Goal: Information Seeking & Learning: Compare options

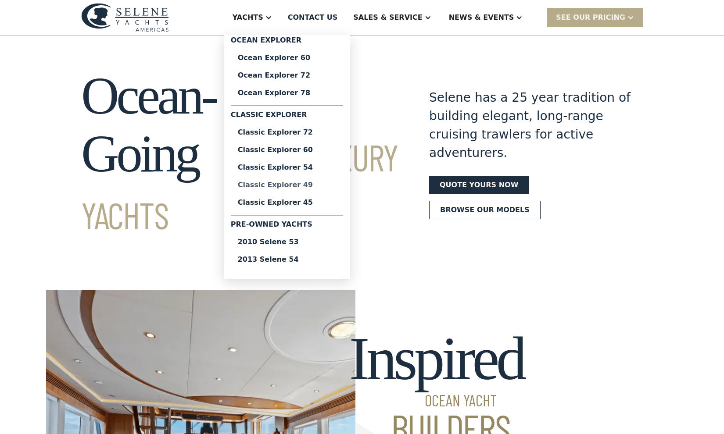
click at [311, 186] on div "Classic Explorer 49" at bounding box center [287, 185] width 98 height 7
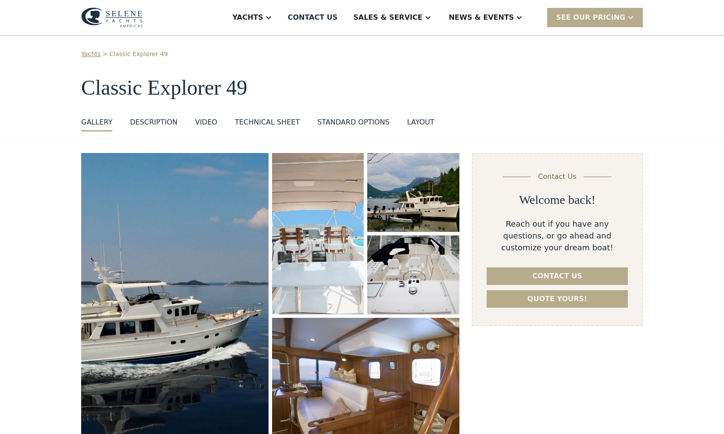
scroll to position [14, 0]
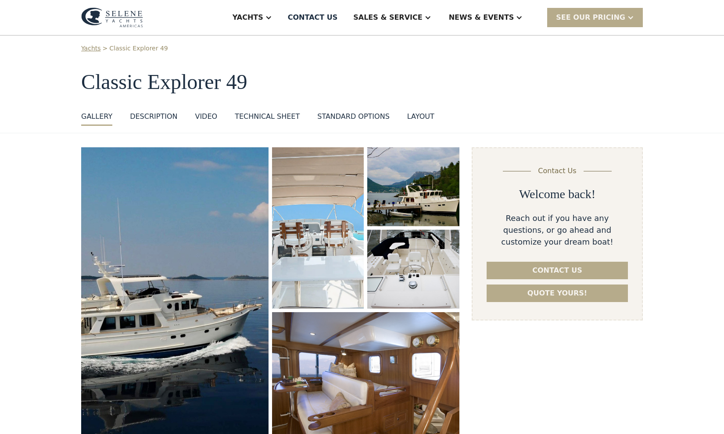
click at [410, 116] on div "layout" at bounding box center [420, 116] width 27 height 11
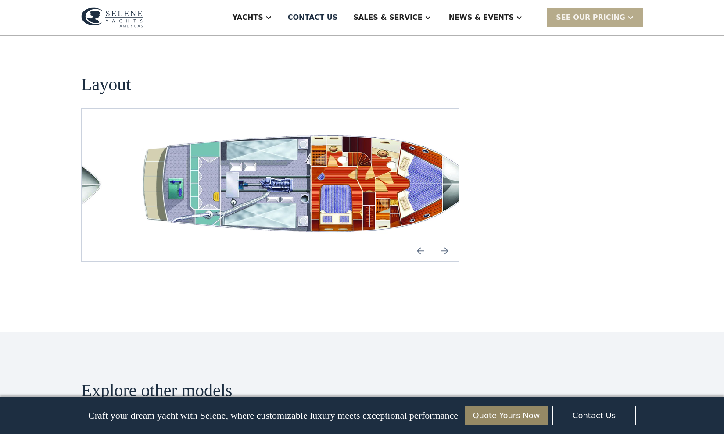
scroll to position [1646, 0]
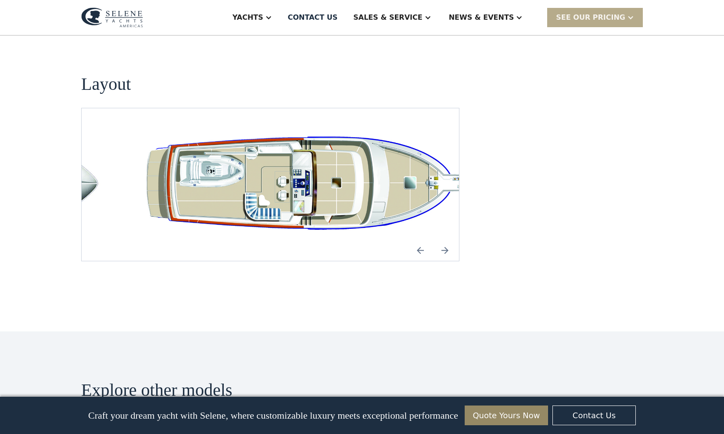
click at [448, 240] on img "Next slide" at bounding box center [444, 250] width 21 height 21
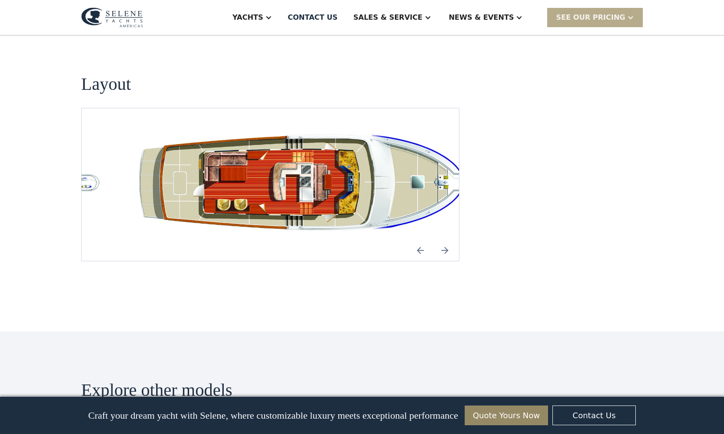
click at [448, 240] on img "Next slide" at bounding box center [444, 250] width 21 height 21
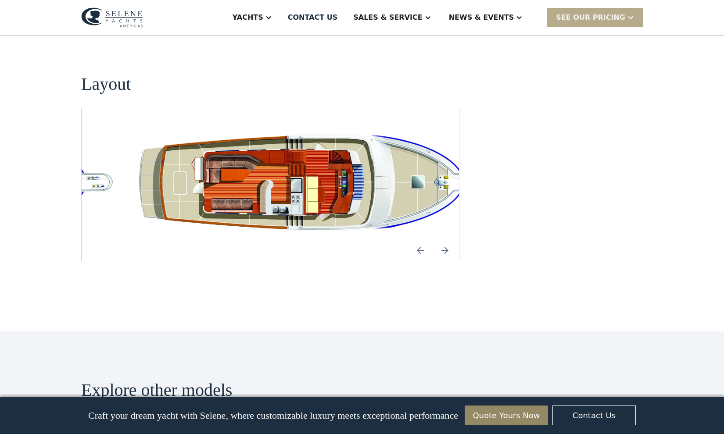
click at [450, 240] on img "Next slide" at bounding box center [444, 250] width 21 height 21
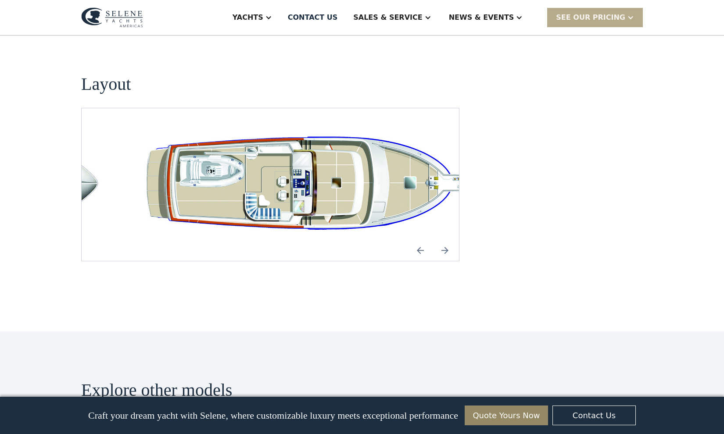
click at [447, 240] on img "Next slide" at bounding box center [444, 250] width 21 height 21
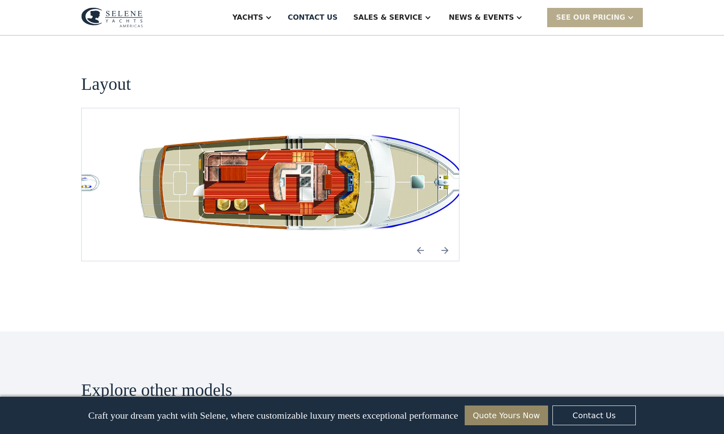
click at [447, 240] on img "Next slide" at bounding box center [444, 250] width 21 height 21
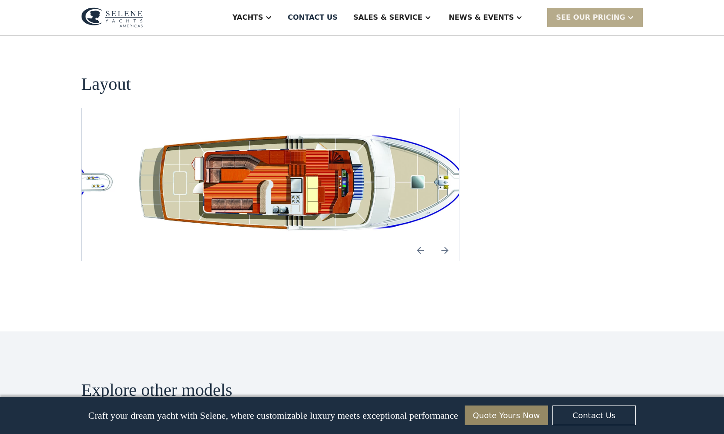
click at [447, 240] on img "Next slide" at bounding box center [444, 250] width 21 height 21
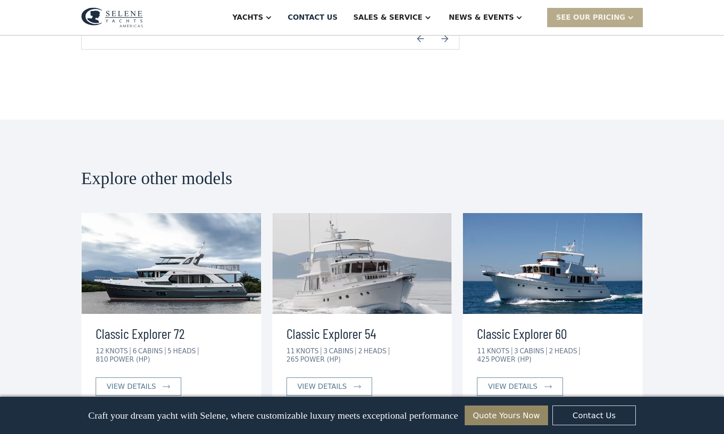
scroll to position [1869, 0]
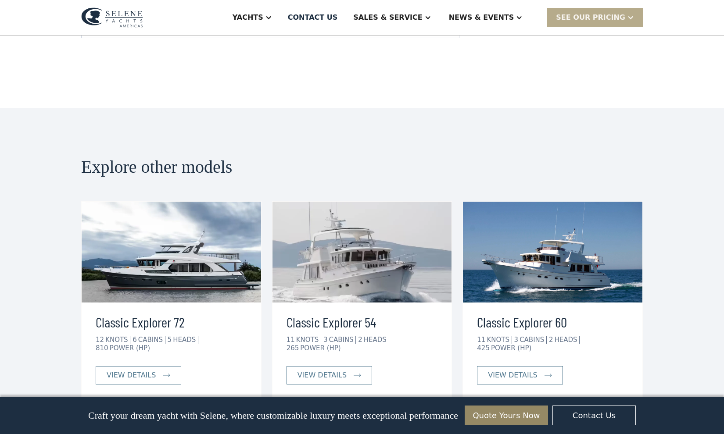
click at [352, 230] on img at bounding box center [361, 252] width 179 height 101
click at [325, 370] on div "view details" at bounding box center [321, 375] width 49 height 11
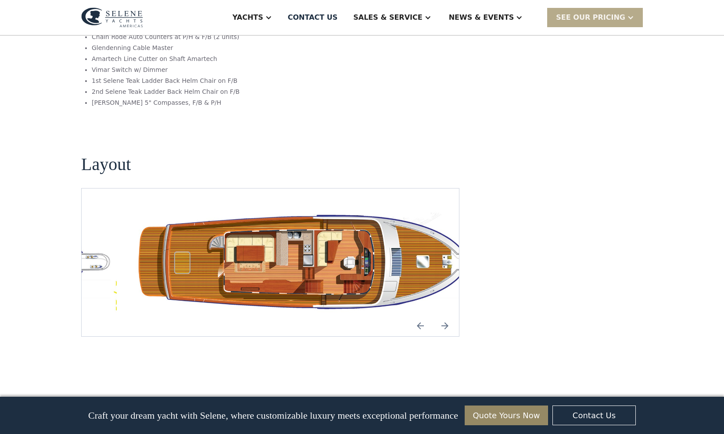
scroll to position [1513, 0]
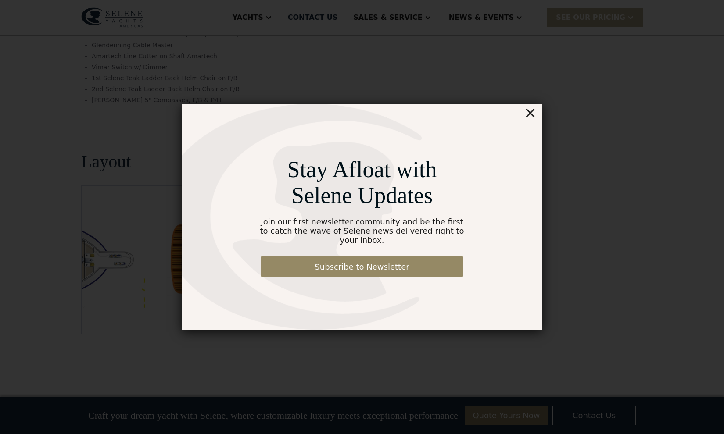
click at [531, 118] on div "×" at bounding box center [530, 113] width 13 height 18
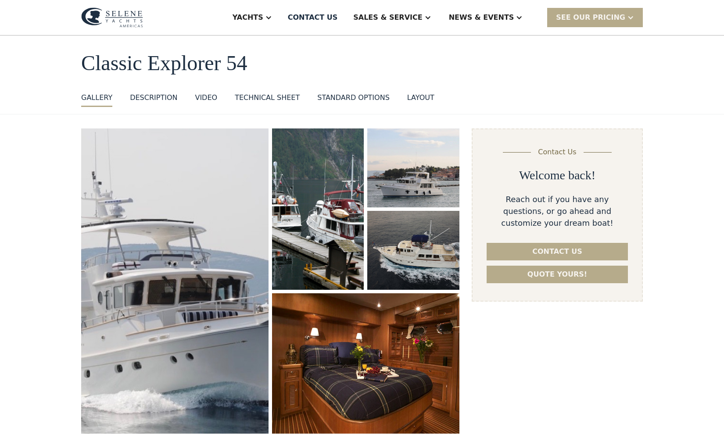
scroll to position [0, 0]
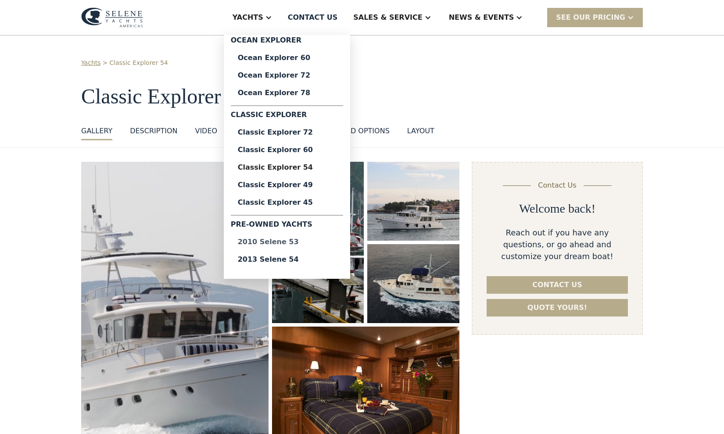
click at [308, 242] on div "2010 Selene 53" at bounding box center [287, 242] width 98 height 7
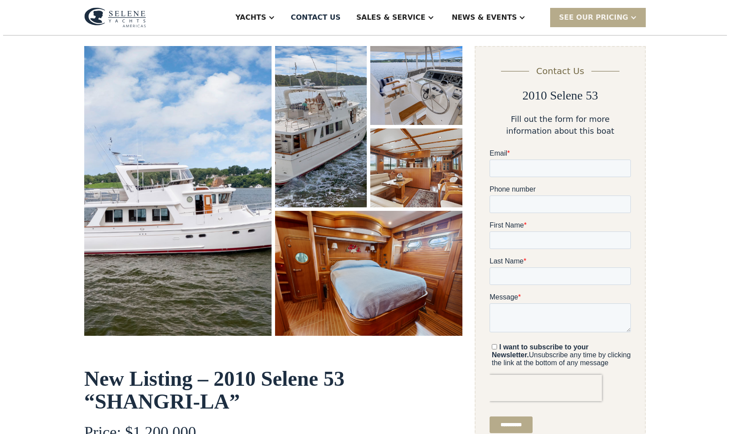
scroll to position [126, 0]
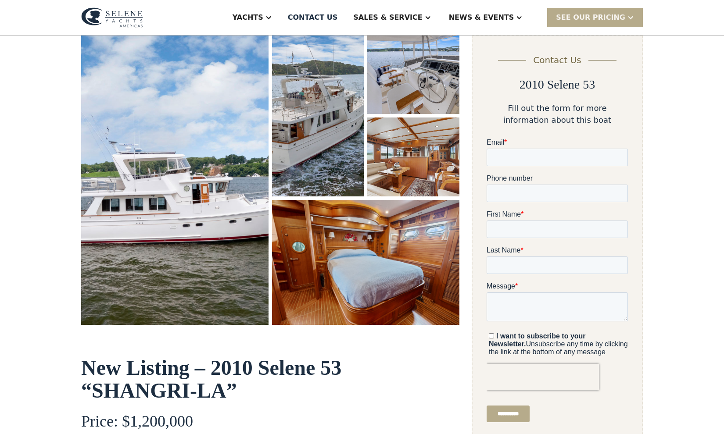
click at [374, 257] on img "open lightbox" at bounding box center [365, 262] width 187 height 125
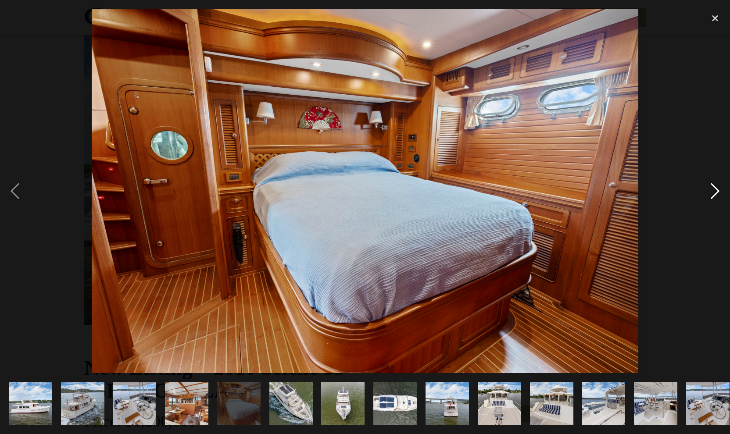
click at [716, 188] on div "next image" at bounding box center [715, 191] width 30 height 365
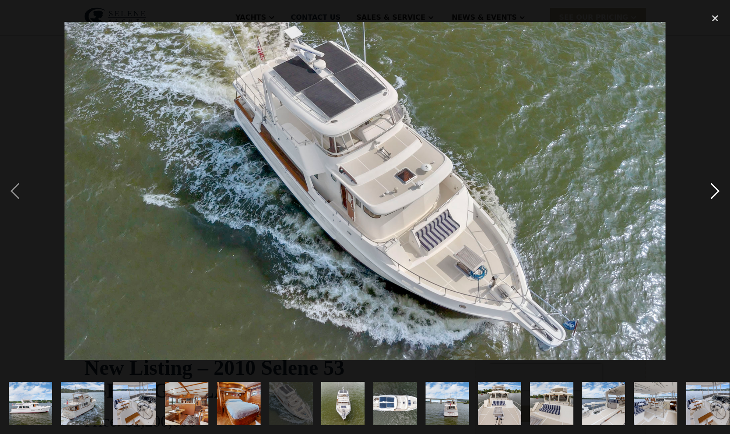
click at [716, 188] on div "next image" at bounding box center [715, 191] width 30 height 365
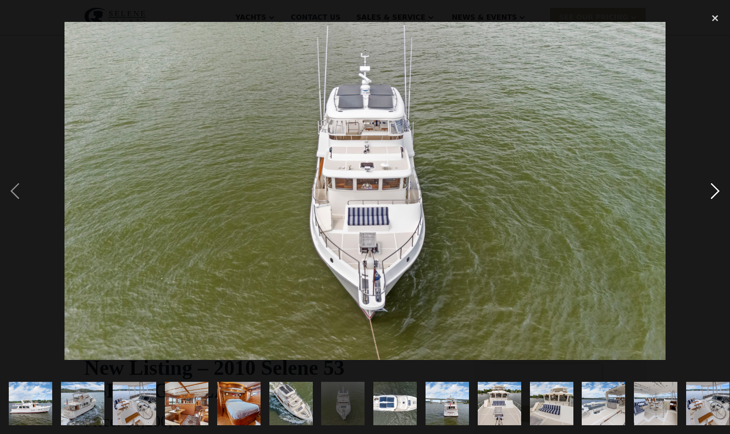
click at [716, 188] on div "next image" at bounding box center [715, 191] width 30 height 365
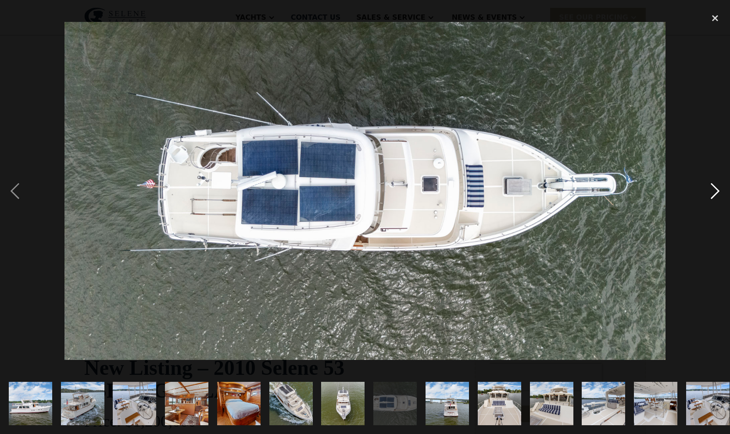
click at [716, 189] on div "next image" at bounding box center [715, 191] width 30 height 365
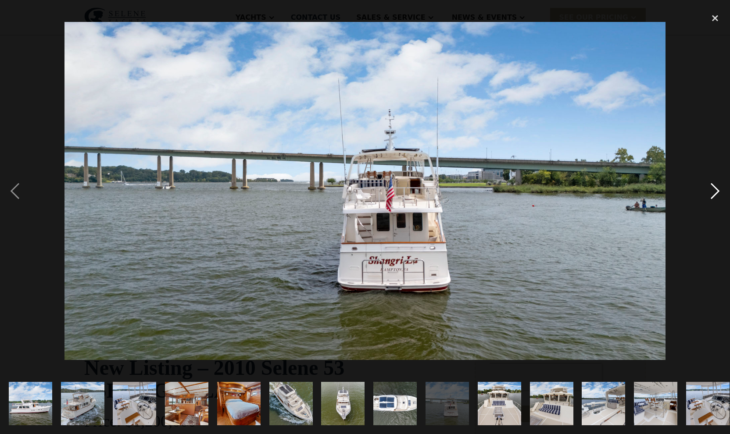
click at [716, 189] on div "next image" at bounding box center [715, 191] width 30 height 365
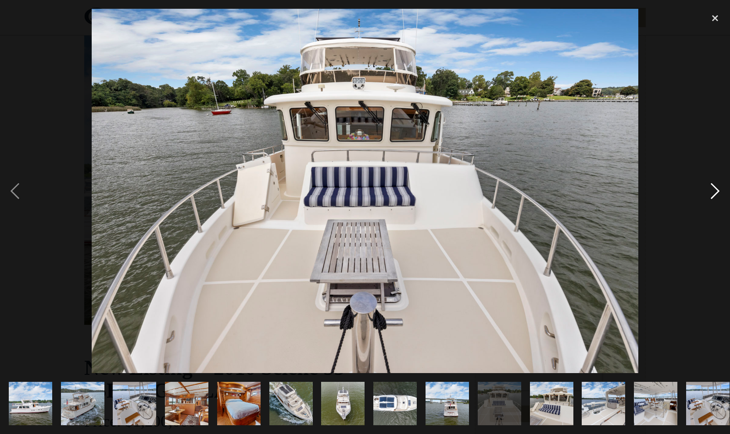
click at [716, 189] on div "next image" at bounding box center [715, 191] width 30 height 365
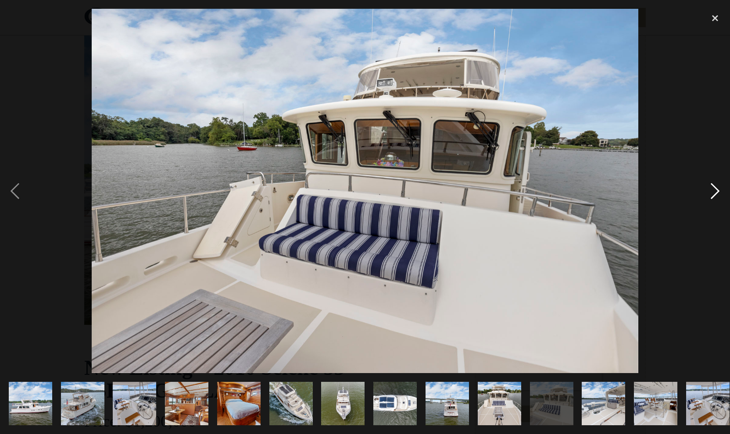
click at [716, 189] on div "next image" at bounding box center [715, 191] width 30 height 365
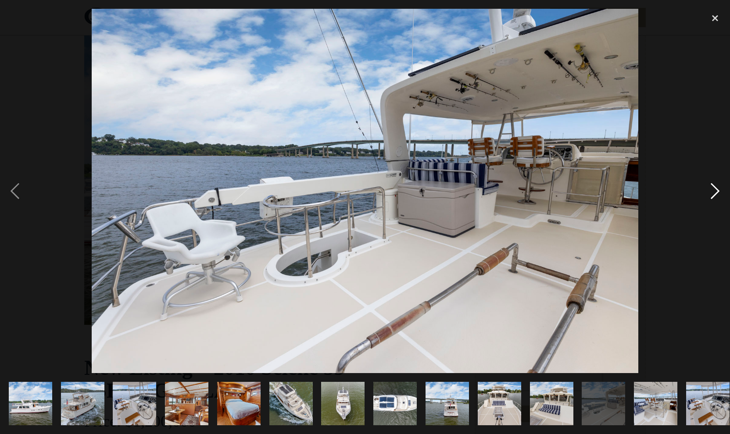
click at [716, 190] on div "next image" at bounding box center [715, 191] width 30 height 365
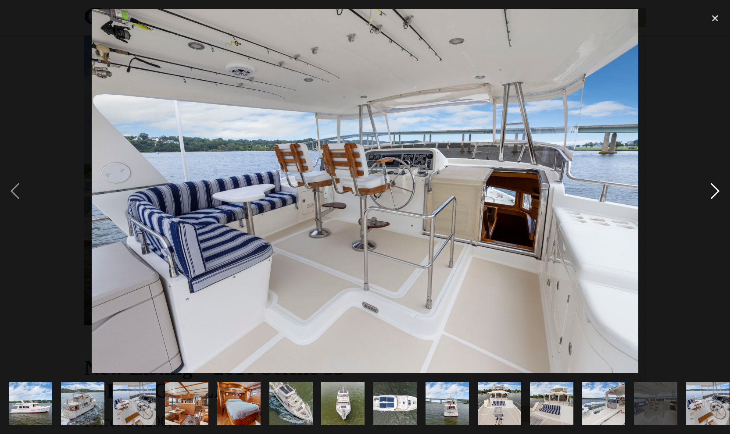
click at [714, 189] on div "next image" at bounding box center [715, 191] width 30 height 365
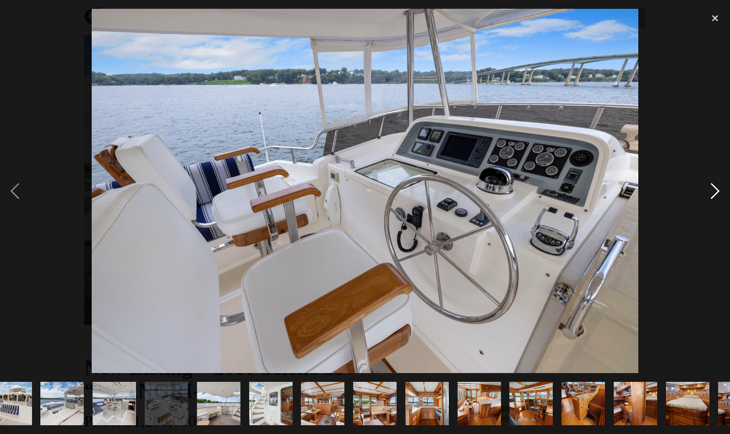
scroll to position [0, 682]
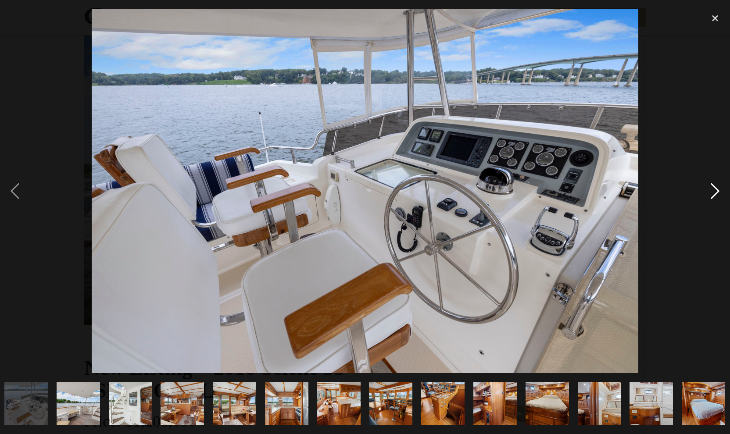
click at [714, 189] on div "next image" at bounding box center [715, 191] width 30 height 365
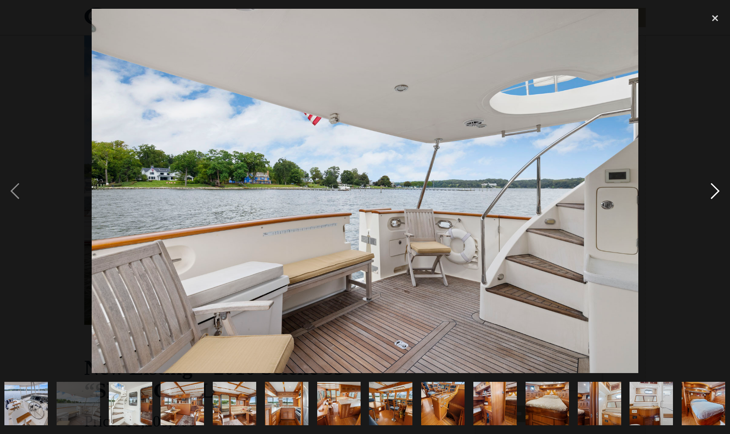
click at [714, 189] on div "next image" at bounding box center [715, 191] width 30 height 365
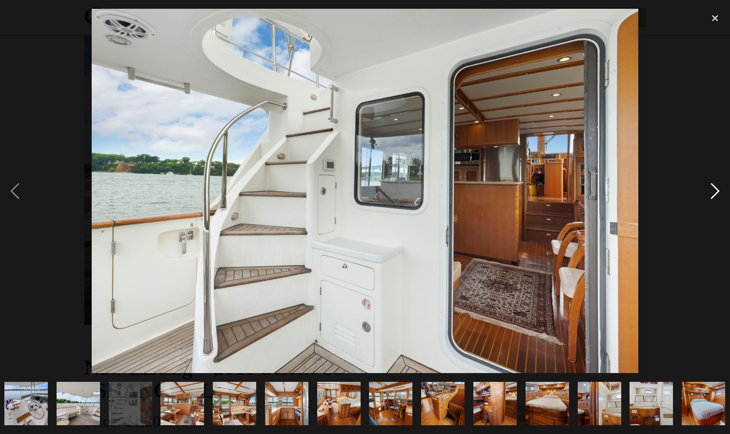
click at [714, 189] on div "next image" at bounding box center [715, 191] width 30 height 365
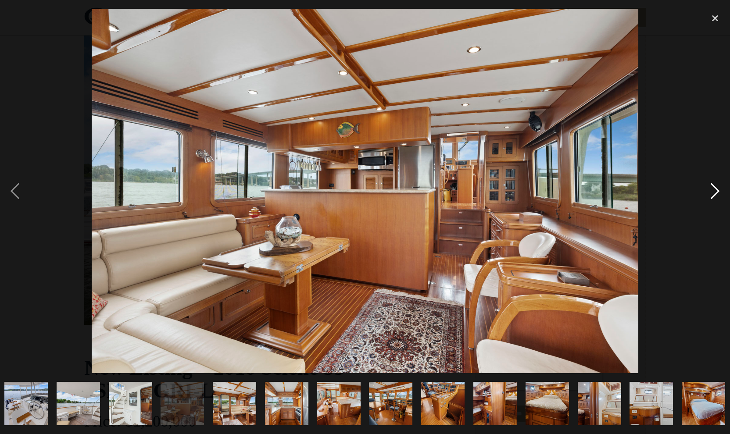
click at [716, 192] on div "next image" at bounding box center [715, 191] width 30 height 365
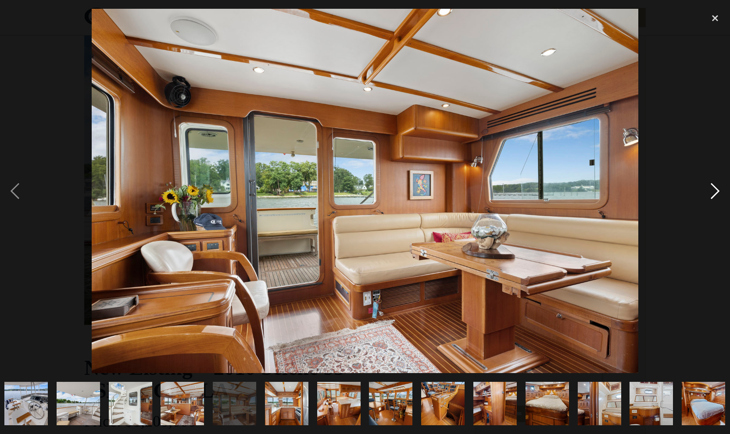
click at [716, 192] on div "next image" at bounding box center [715, 191] width 30 height 365
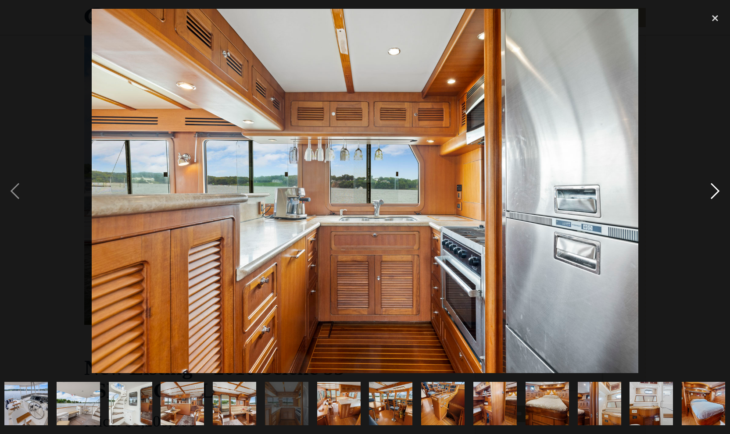
click at [716, 192] on div "next image" at bounding box center [715, 191] width 30 height 365
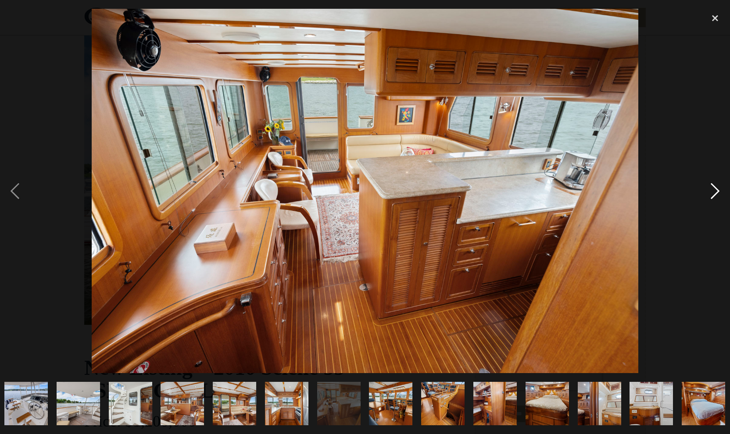
click at [716, 192] on div "next image" at bounding box center [715, 191] width 30 height 365
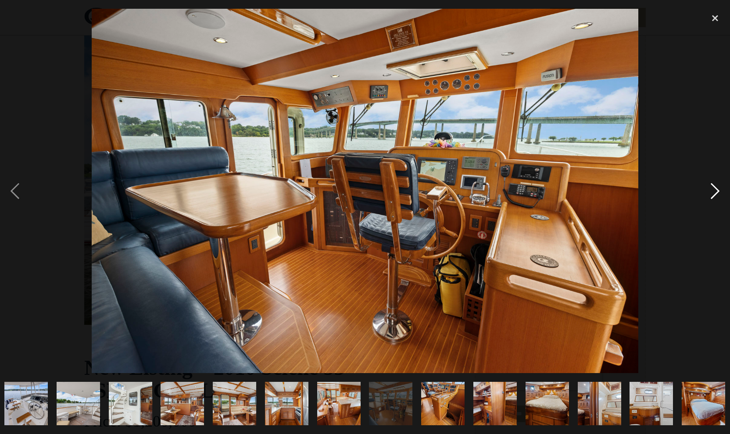
click at [716, 192] on div "next image" at bounding box center [715, 191] width 30 height 365
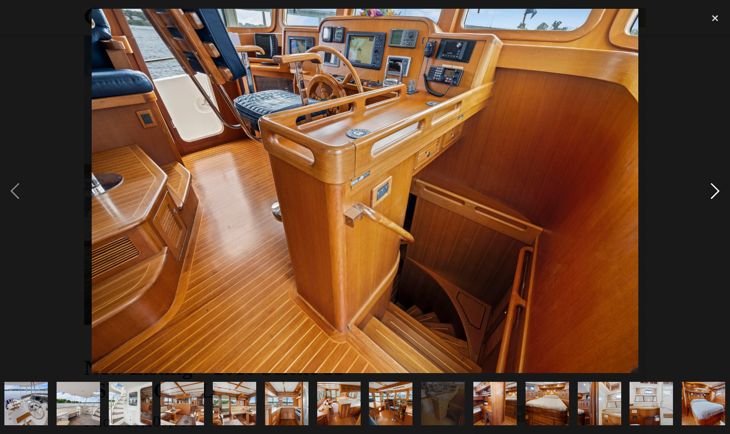
click at [716, 192] on div "next image" at bounding box center [715, 191] width 30 height 365
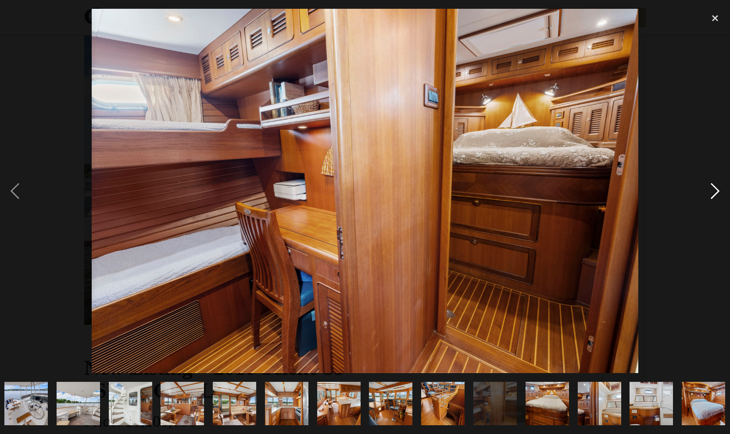
click at [715, 190] on div "next image" at bounding box center [715, 191] width 30 height 365
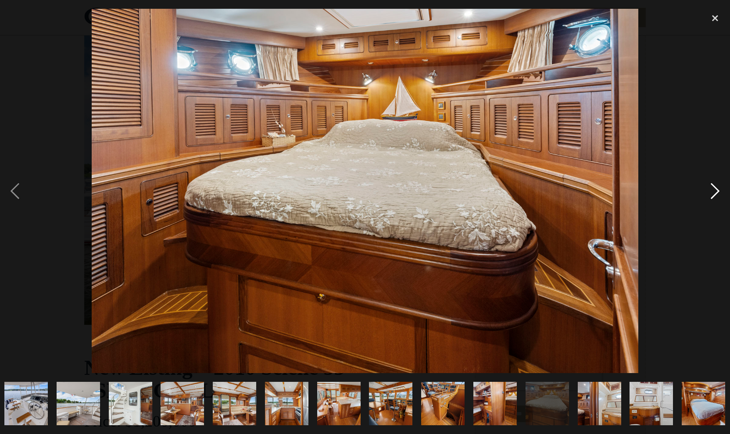
click at [715, 190] on div "next image" at bounding box center [715, 191] width 30 height 365
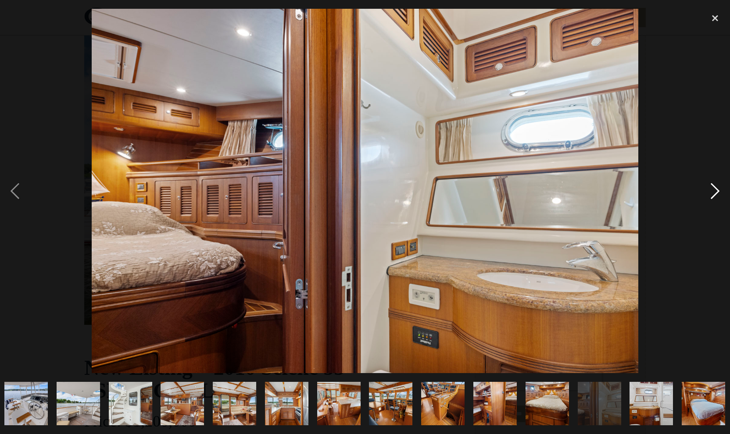
click at [715, 190] on div "next image" at bounding box center [715, 191] width 30 height 365
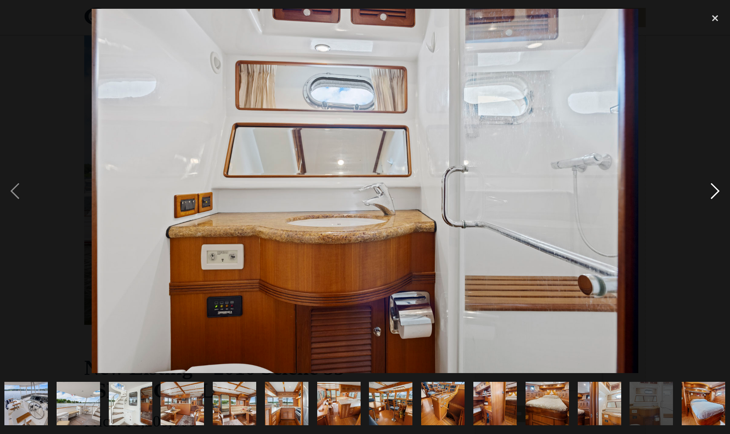
click at [715, 190] on div "next image" at bounding box center [715, 191] width 30 height 365
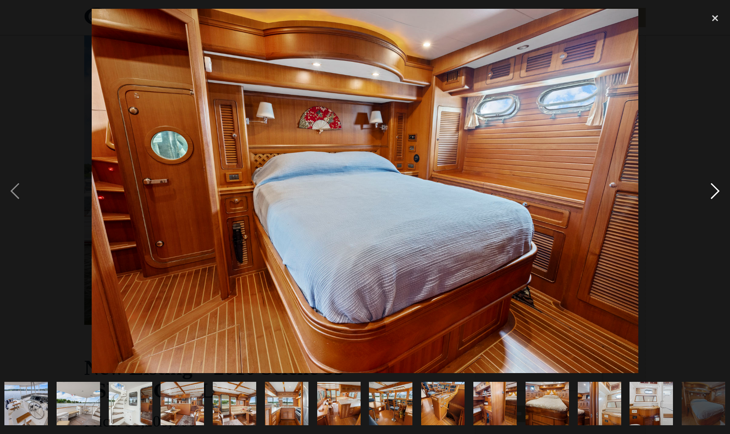
click at [715, 190] on div "next image" at bounding box center [715, 191] width 30 height 365
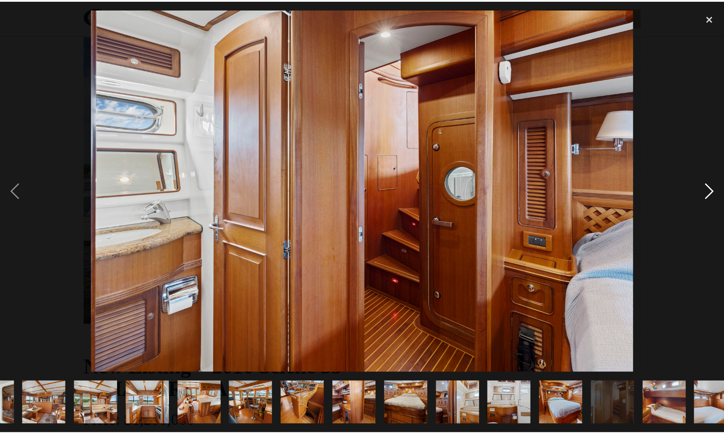
scroll to position [0, 842]
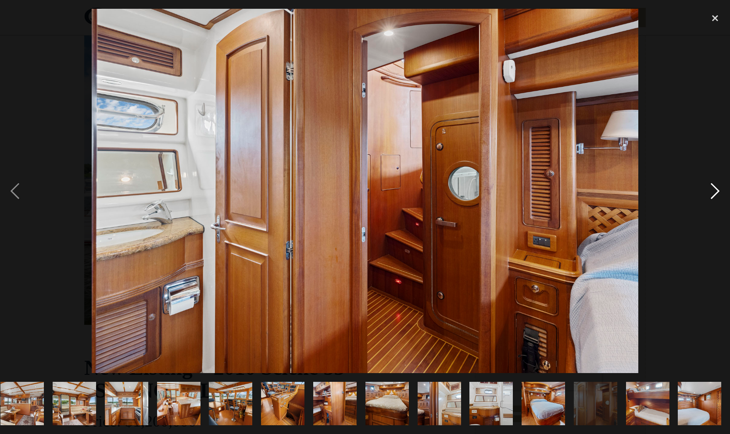
click at [715, 190] on div "next image" at bounding box center [715, 191] width 30 height 365
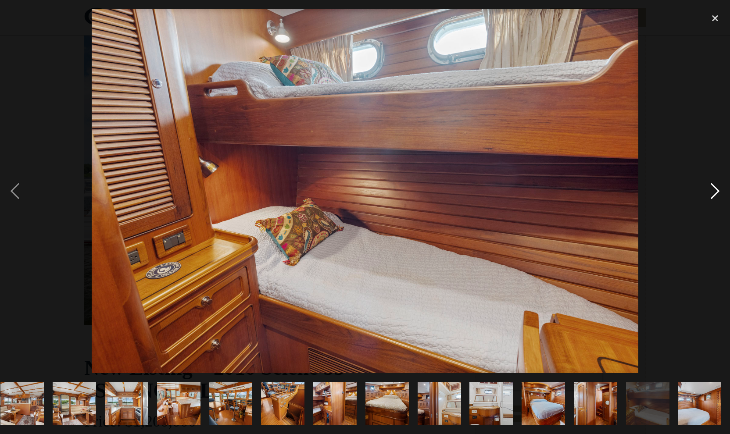
click at [715, 190] on div "next image" at bounding box center [715, 191] width 30 height 365
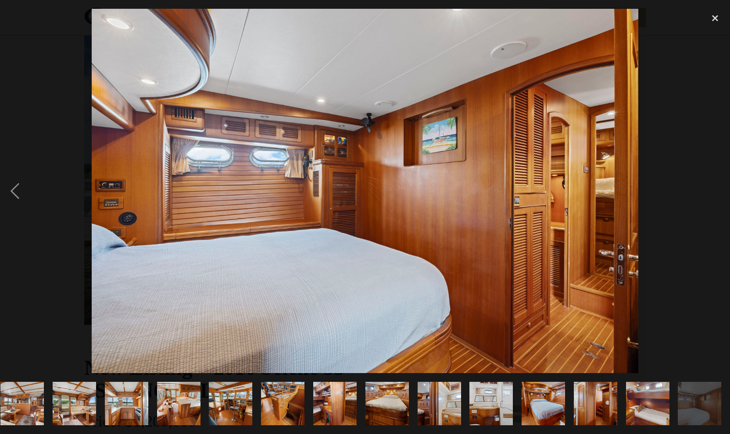
click at [715, 190] on div "next image" at bounding box center [715, 191] width 30 height 365
click at [712, 15] on div "close lightbox" at bounding box center [715, 18] width 30 height 19
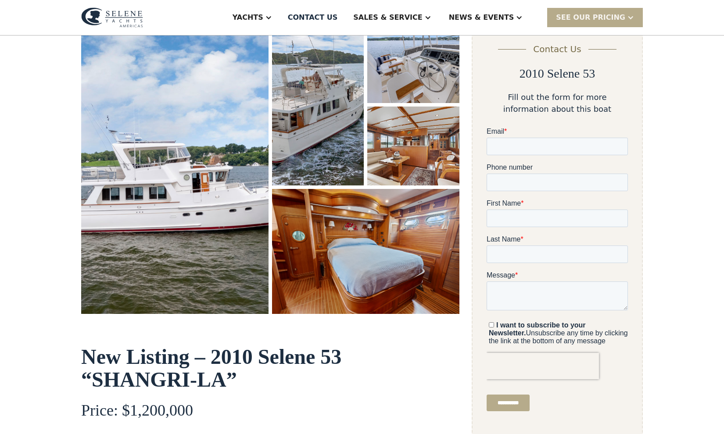
scroll to position [0, 0]
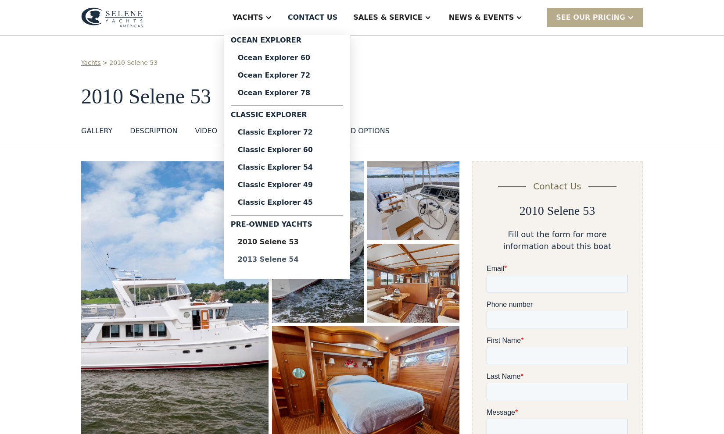
click at [305, 260] on div "2013 Selene 54" at bounding box center [287, 259] width 98 height 7
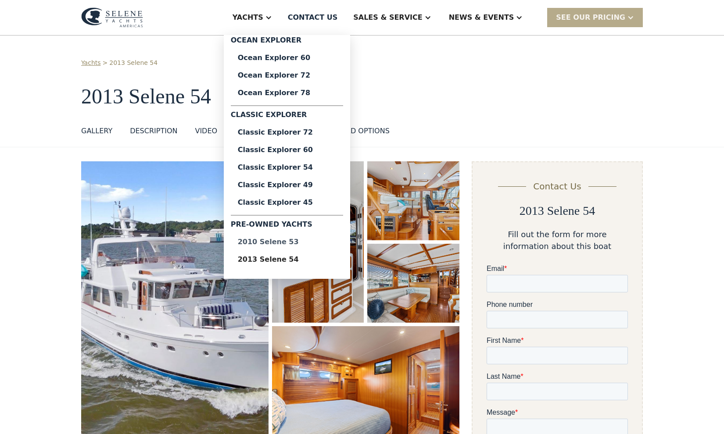
drag, startPoint x: 297, startPoint y: 242, endPoint x: 301, endPoint y: 240, distance: 4.7
click at [301, 240] on div "2010 Selene 53" at bounding box center [287, 242] width 98 height 7
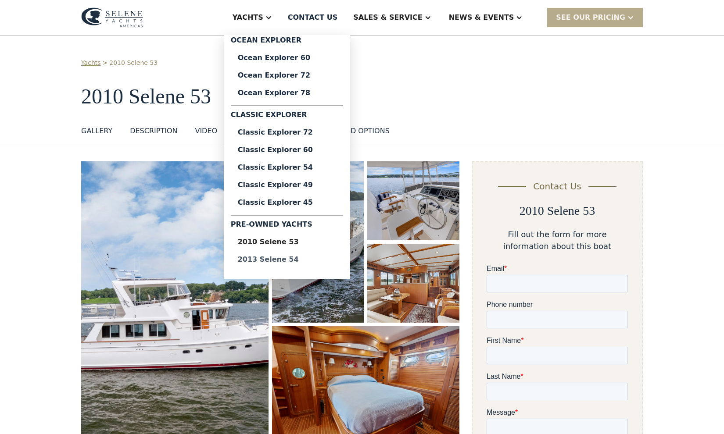
click at [294, 258] on div "2013 Selene 54" at bounding box center [287, 259] width 98 height 7
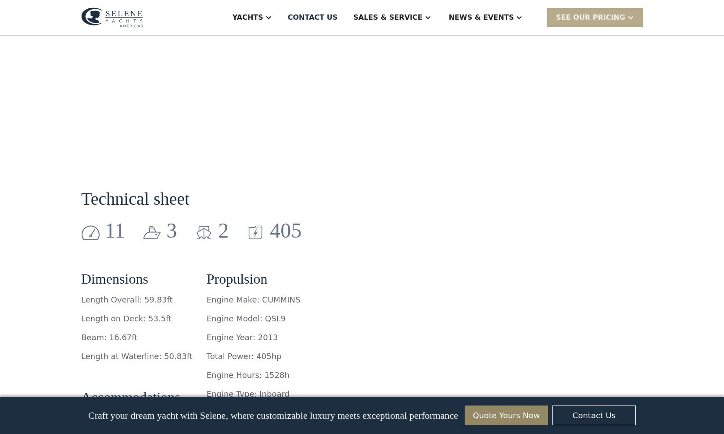
drag, startPoint x: 712, startPoint y: 67, endPoint x: 717, endPoint y: 80, distance: 13.6
